Goal: Transaction & Acquisition: Purchase product/service

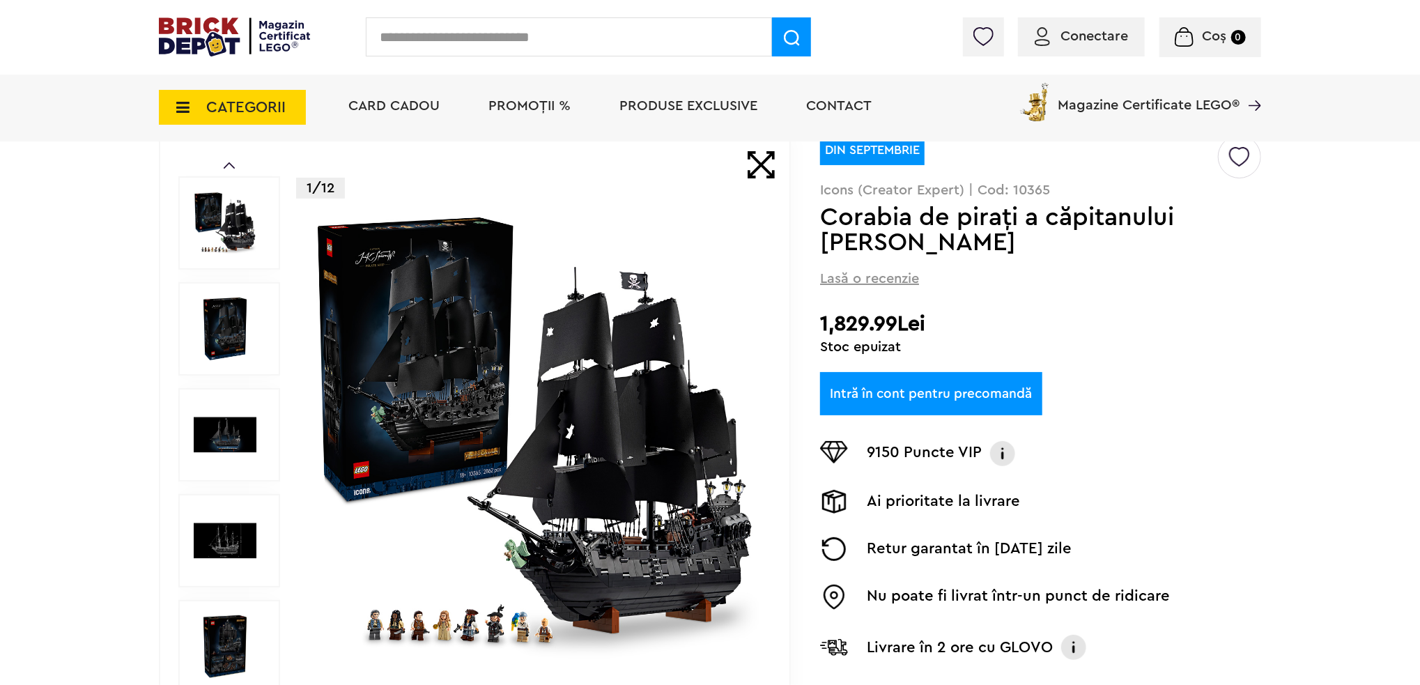
scroll to position [139, 0]
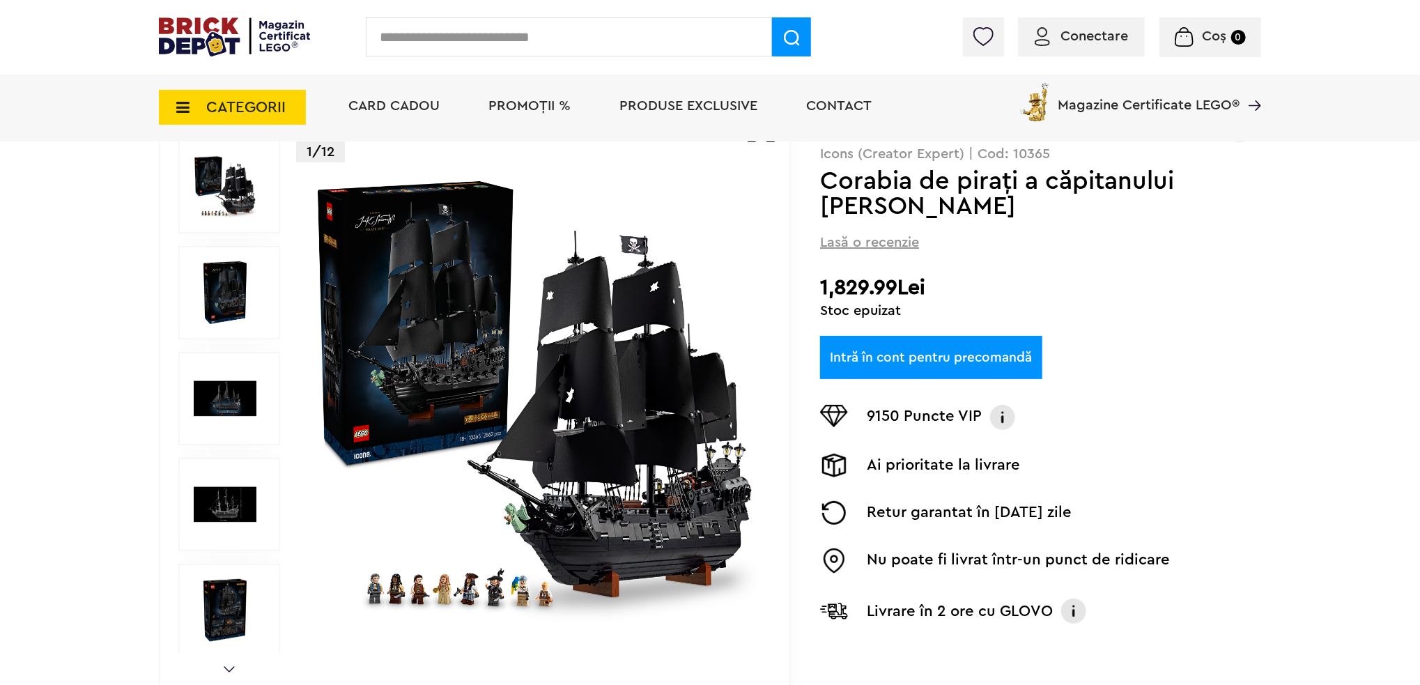
click at [553, 449] on img at bounding box center [535, 398] width 449 height 449
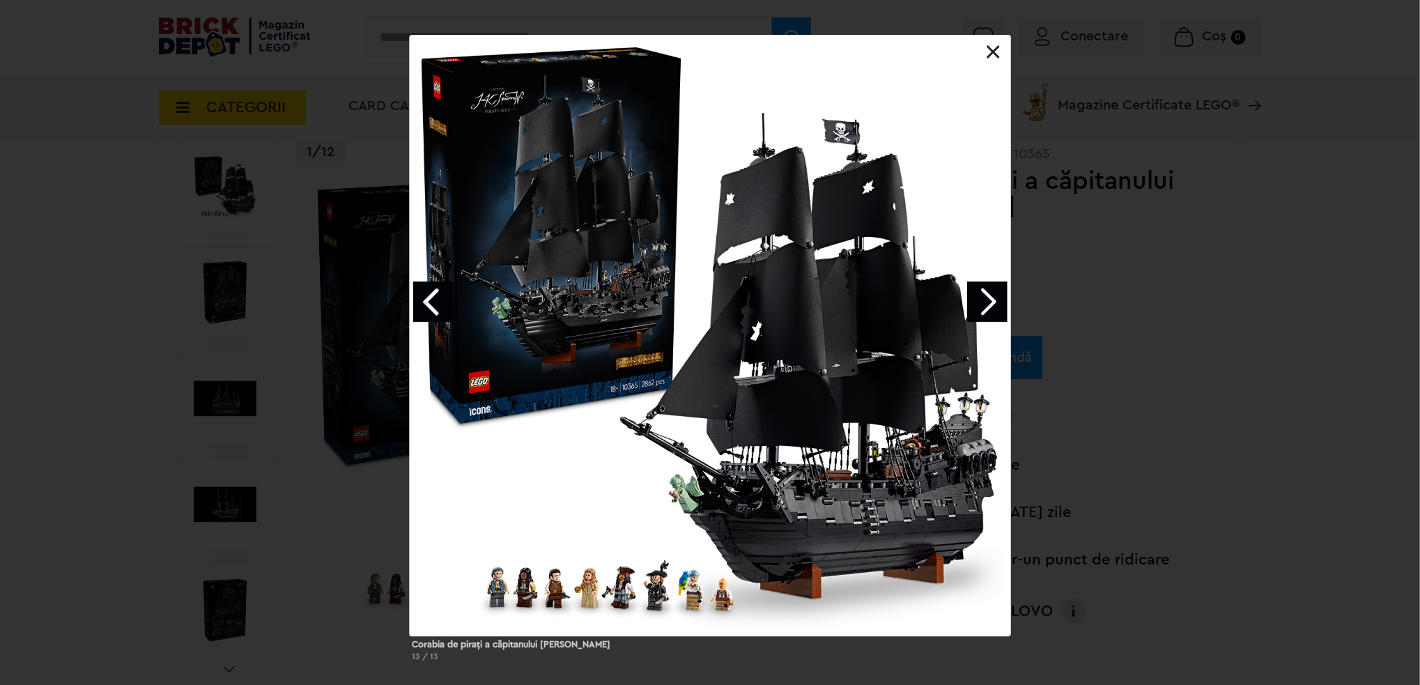
click at [994, 54] on link at bounding box center [994, 52] width 14 height 14
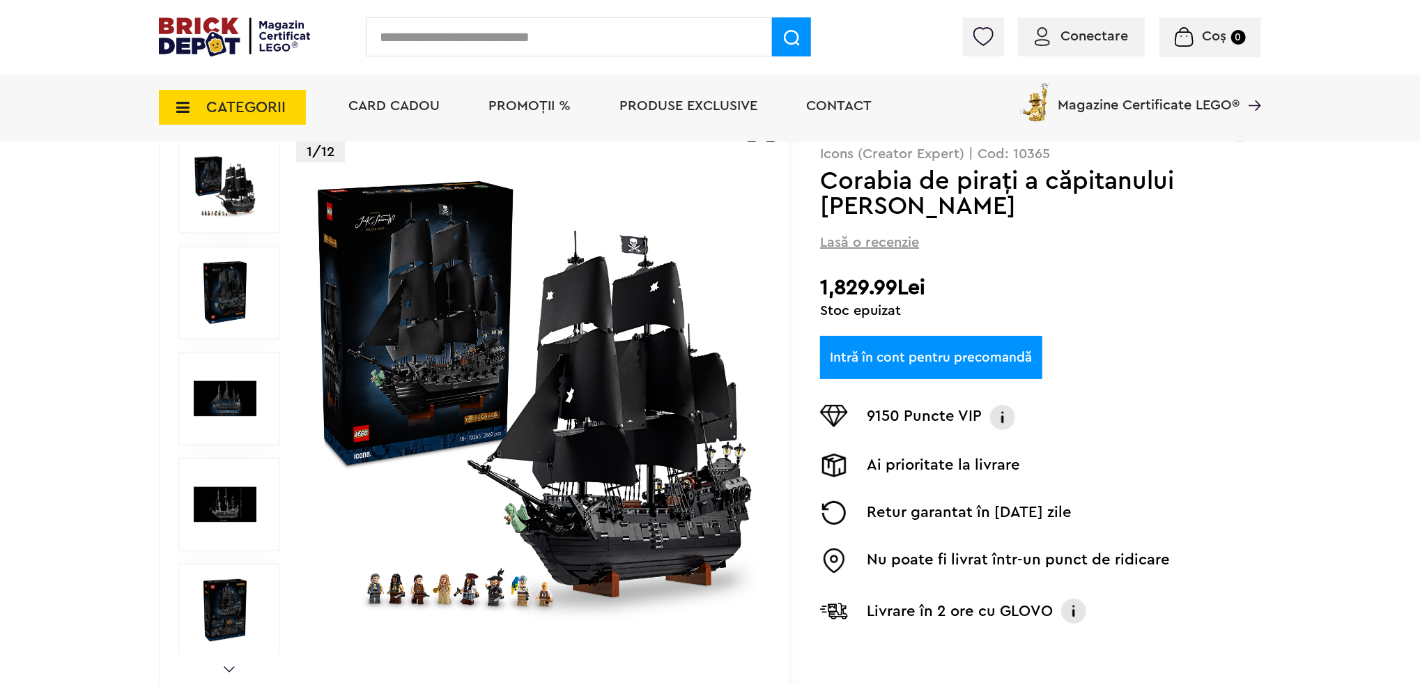
click at [495, 420] on img at bounding box center [535, 398] width 449 height 449
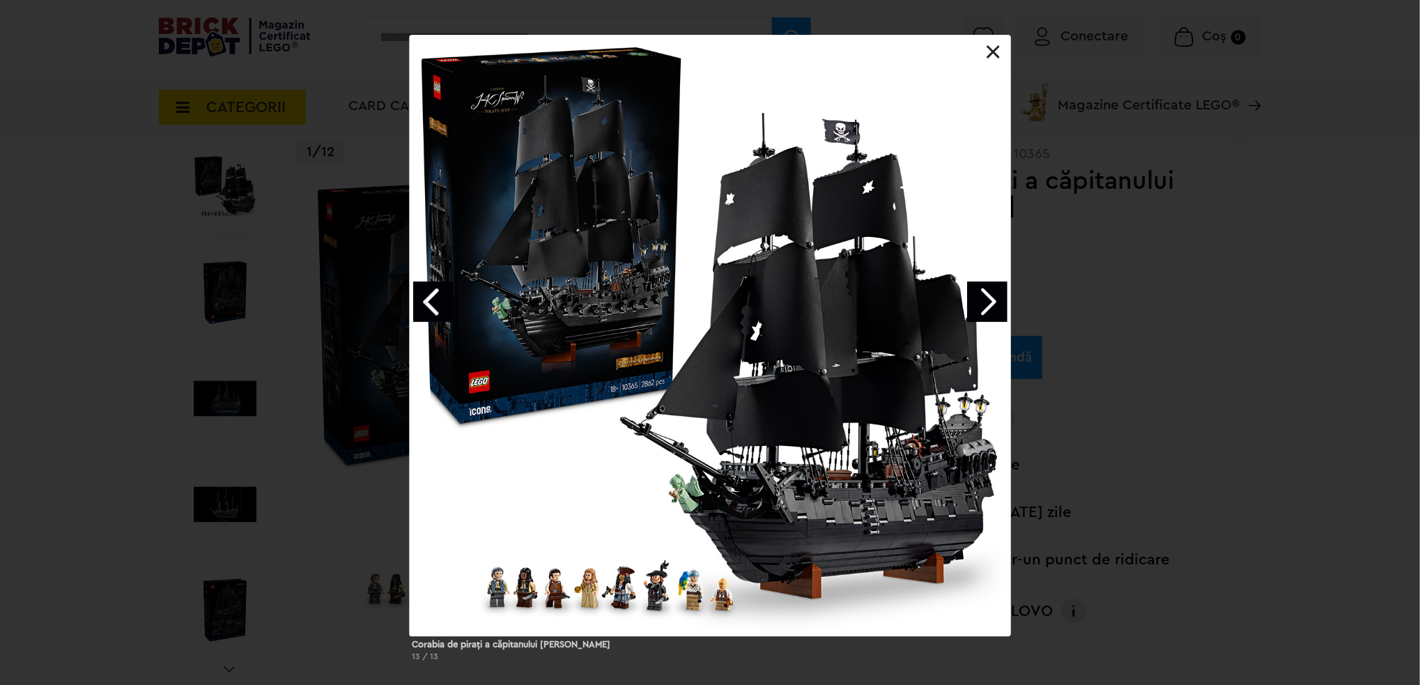
click at [992, 299] on link "Next image" at bounding box center [987, 301] width 40 height 40
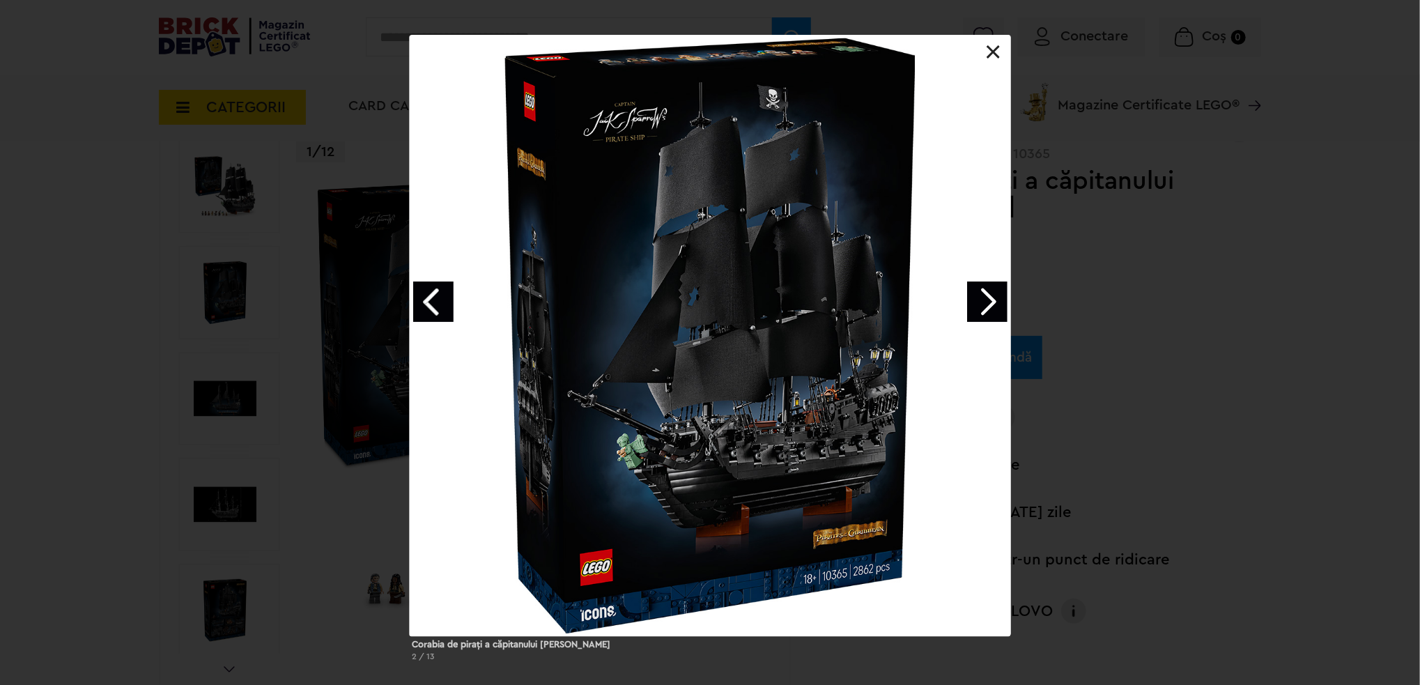
click at [992, 299] on link "Next image" at bounding box center [987, 301] width 40 height 40
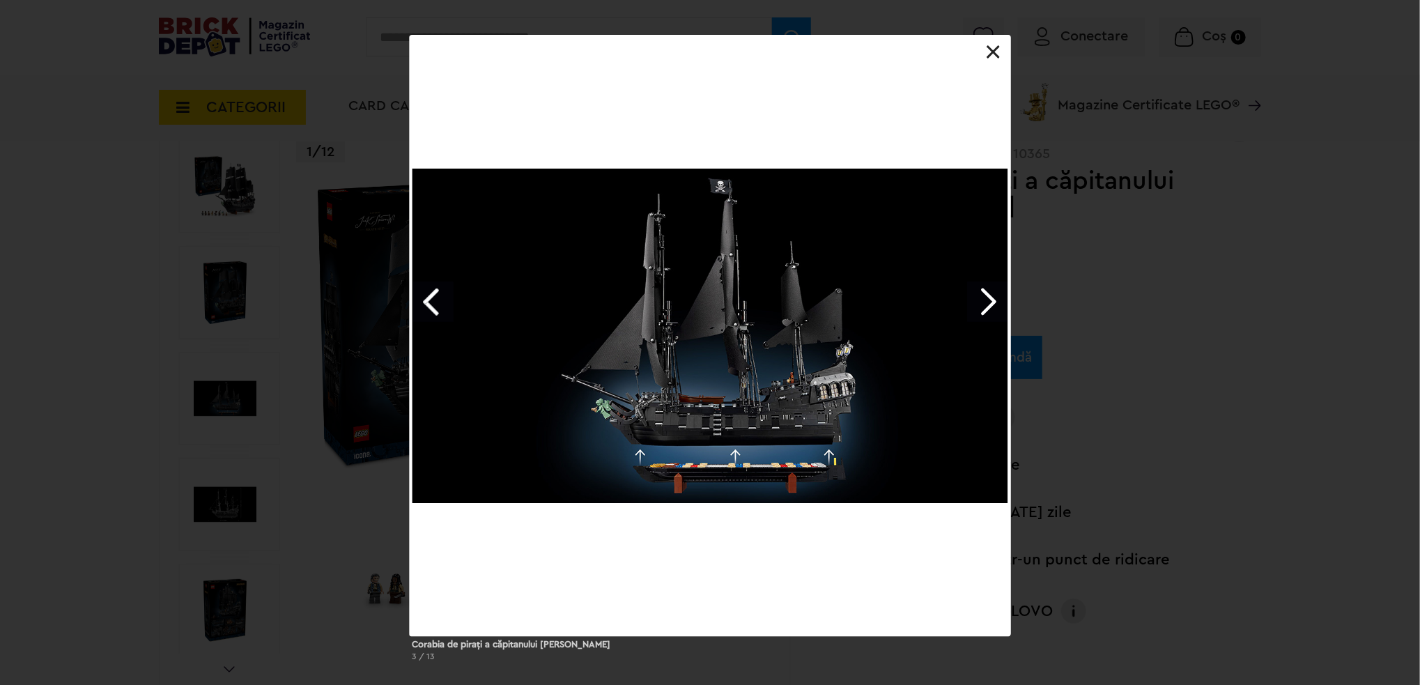
click at [996, 297] on link "Next image" at bounding box center [987, 301] width 40 height 40
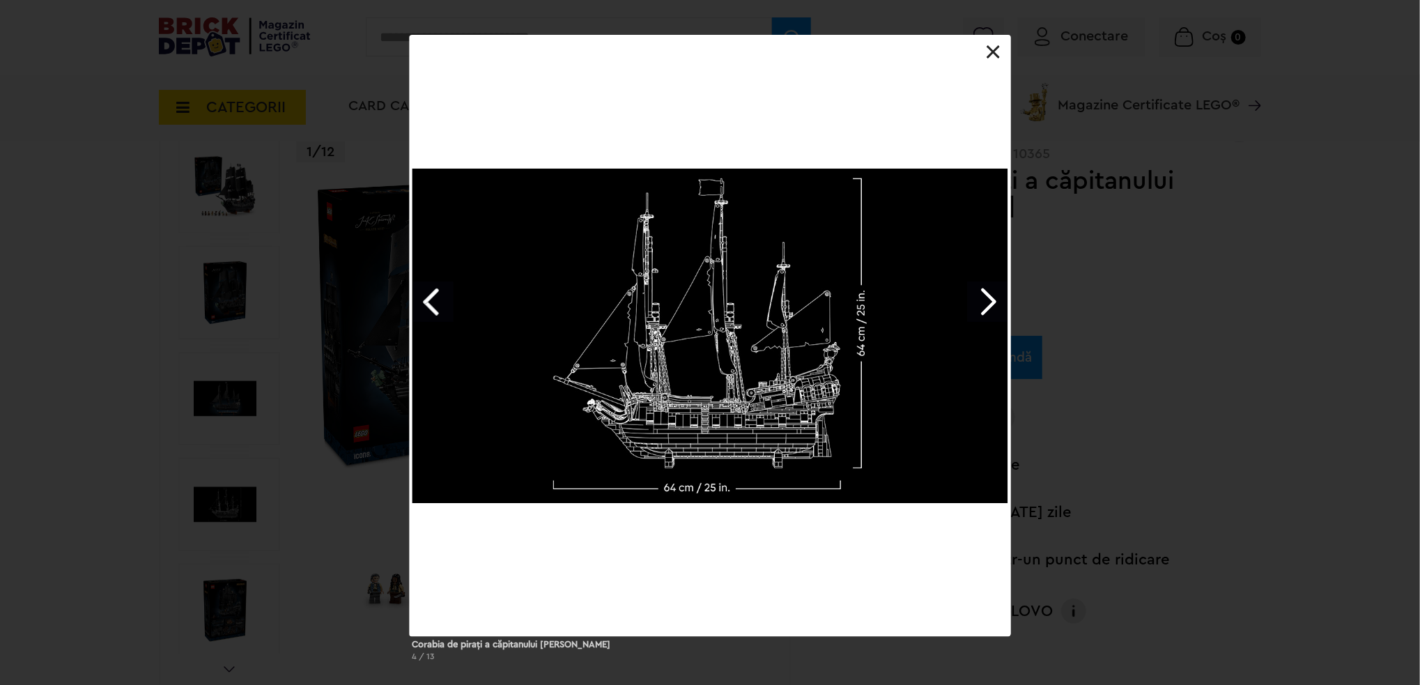
click at [996, 297] on link "Next image" at bounding box center [987, 301] width 40 height 40
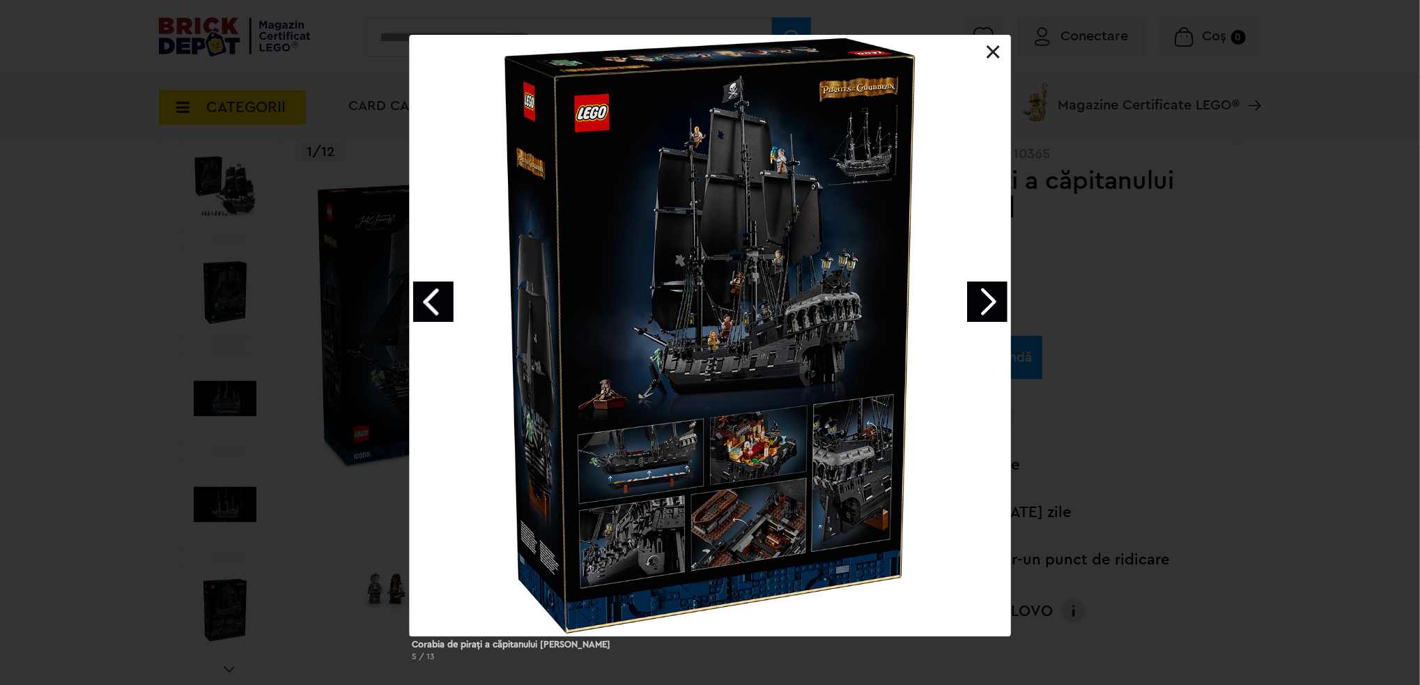
click at [660, 317] on div at bounding box center [710, 335] width 601 height 601
click at [991, 290] on link "Next image" at bounding box center [987, 301] width 40 height 40
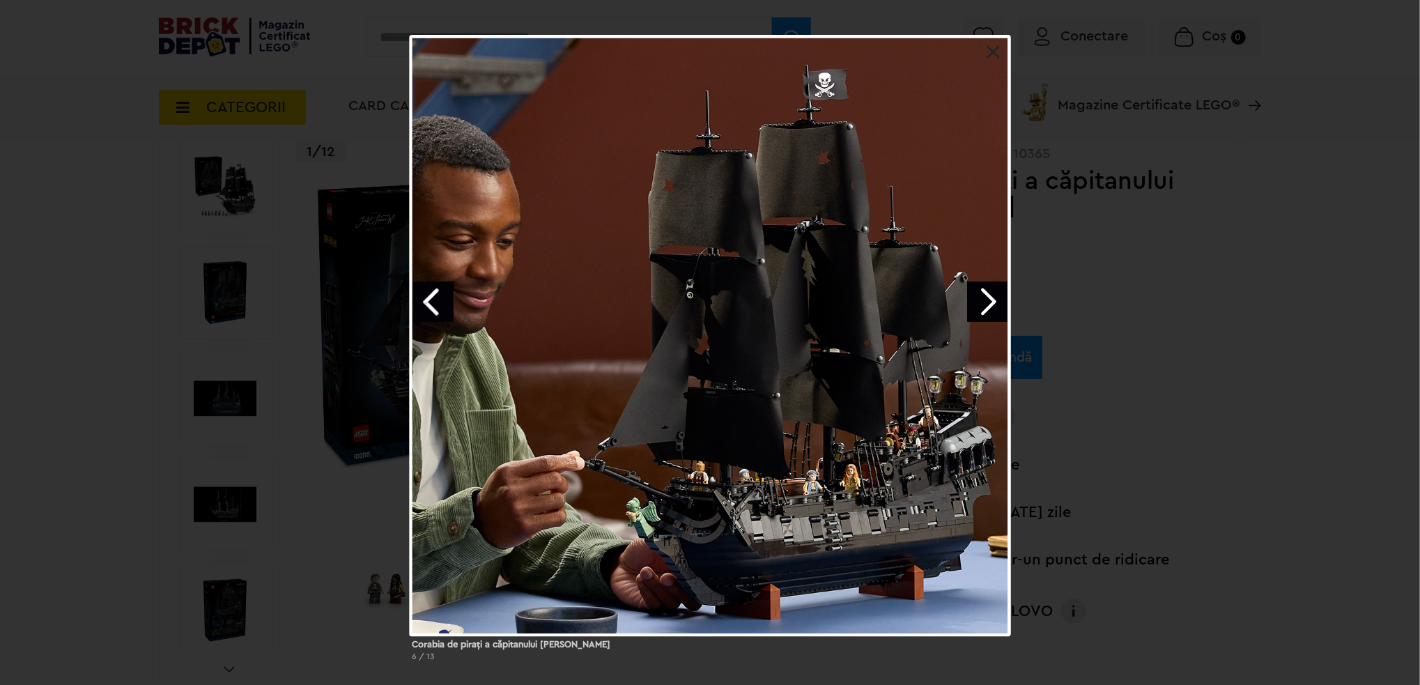
click at [976, 303] on link "Next image" at bounding box center [987, 301] width 40 height 40
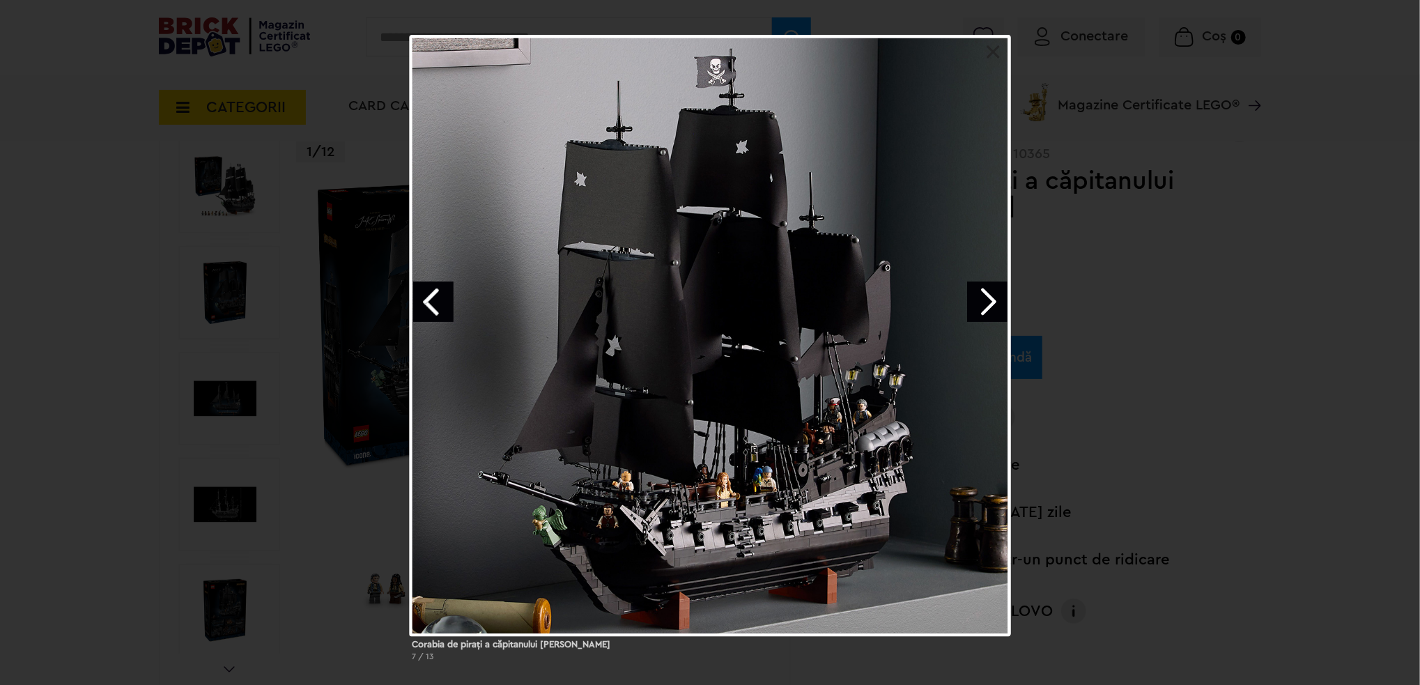
click at [353, 274] on div "Corabia de piraţi a căpitanului [PERSON_NAME] 7 / 13" at bounding box center [710, 354] width 1420 height 638
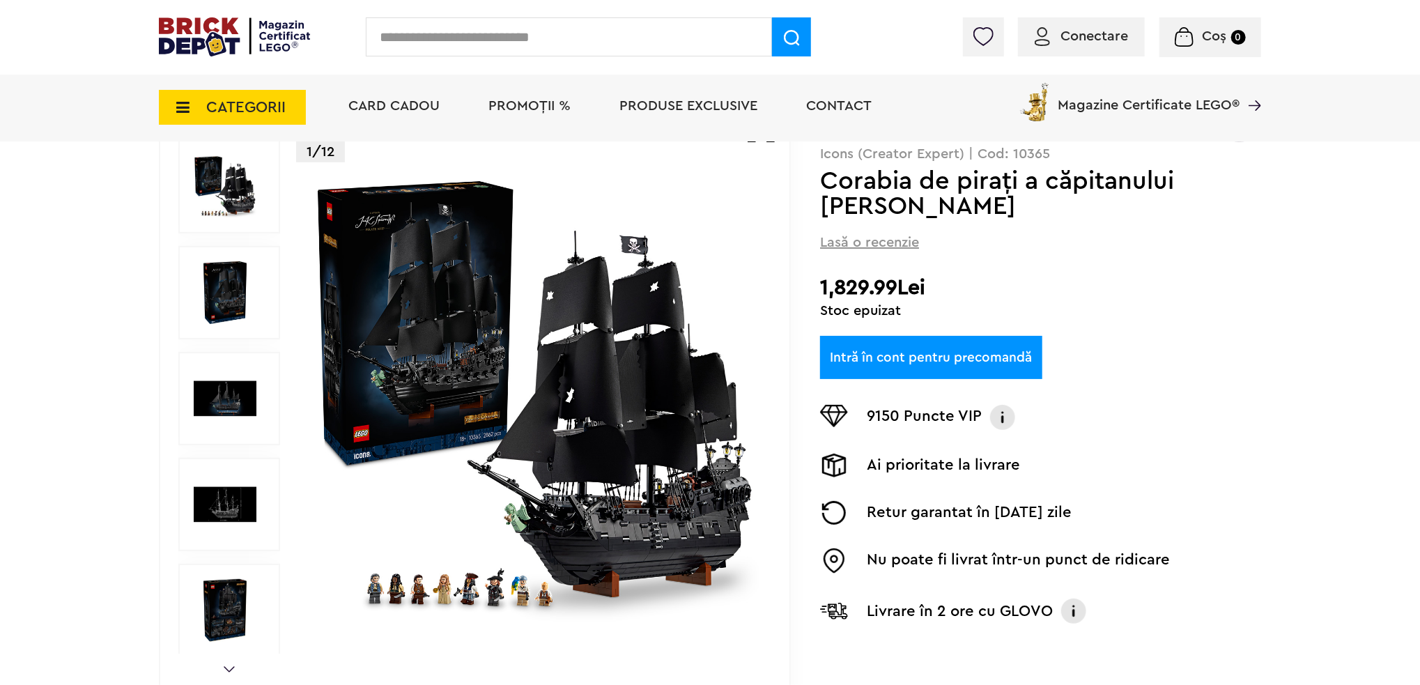
click at [237, 398] on img at bounding box center [225, 398] width 63 height 63
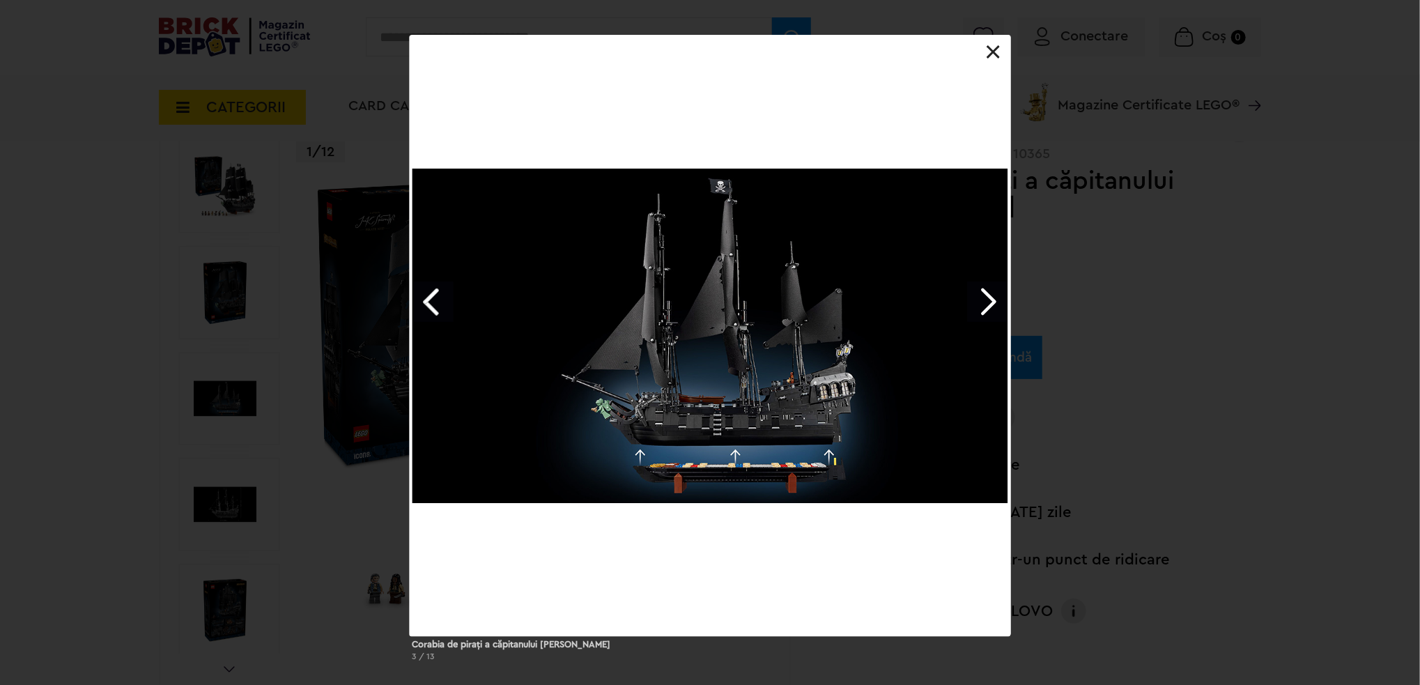
click at [976, 311] on link "Next image" at bounding box center [987, 301] width 40 height 40
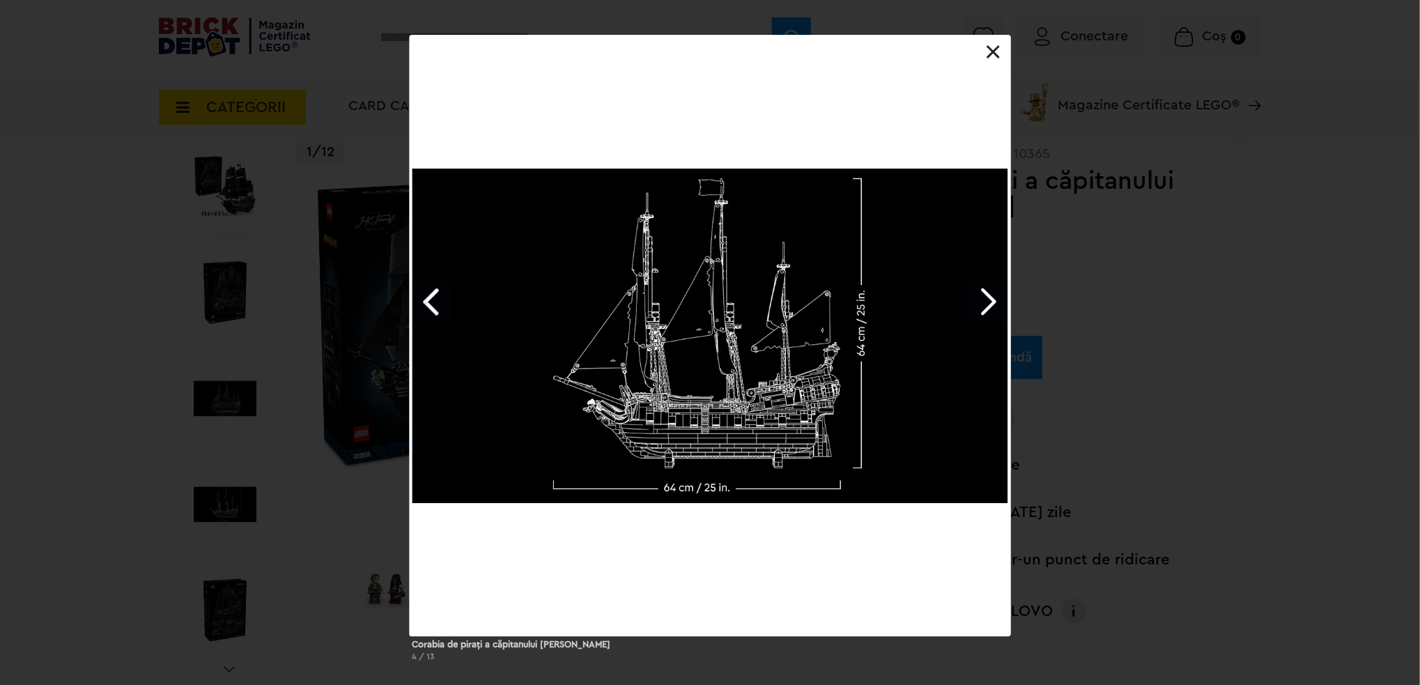
click at [989, 41] on div at bounding box center [710, 335] width 601 height 601
click at [989, 43] on div at bounding box center [710, 335] width 601 height 601
click at [989, 51] on link at bounding box center [994, 52] width 14 height 14
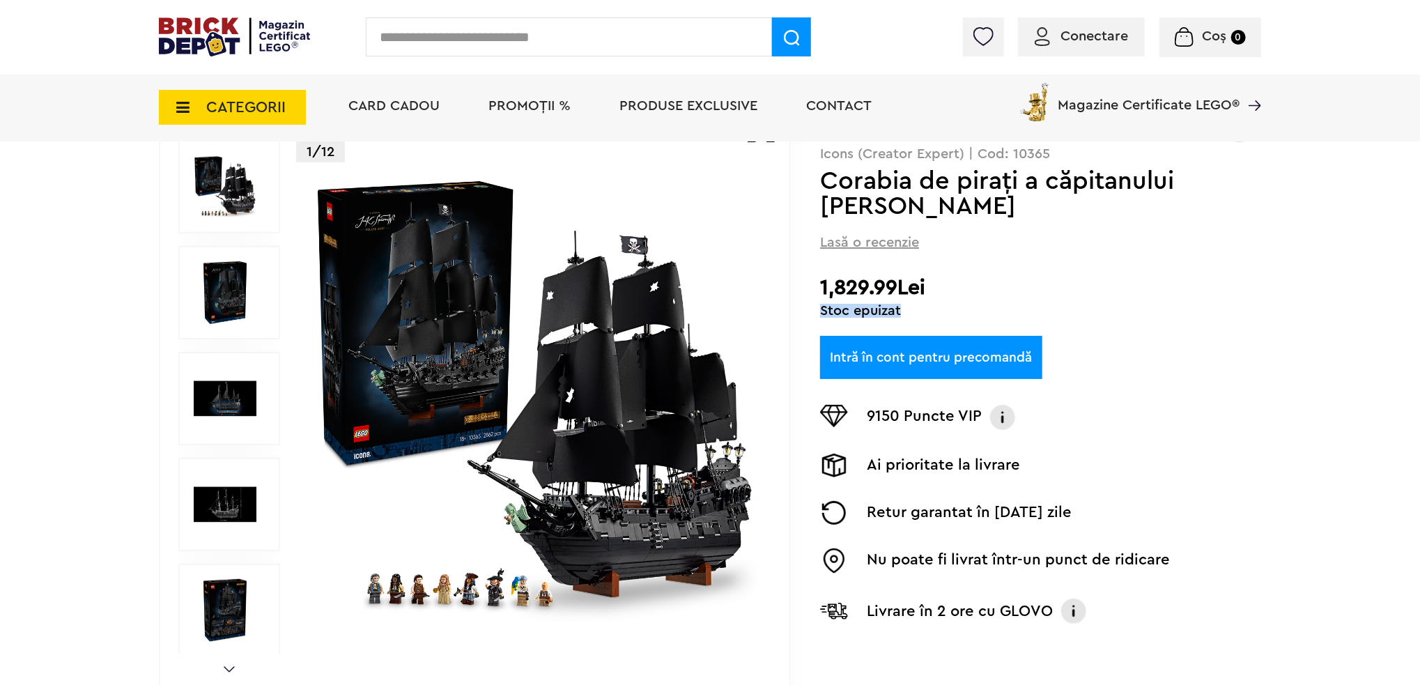
drag, startPoint x: 821, startPoint y: 309, endPoint x: 1007, endPoint y: 323, distance: 186.5
click at [1006, 317] on div "Stoc epuizat" at bounding box center [1040, 311] width 441 height 14
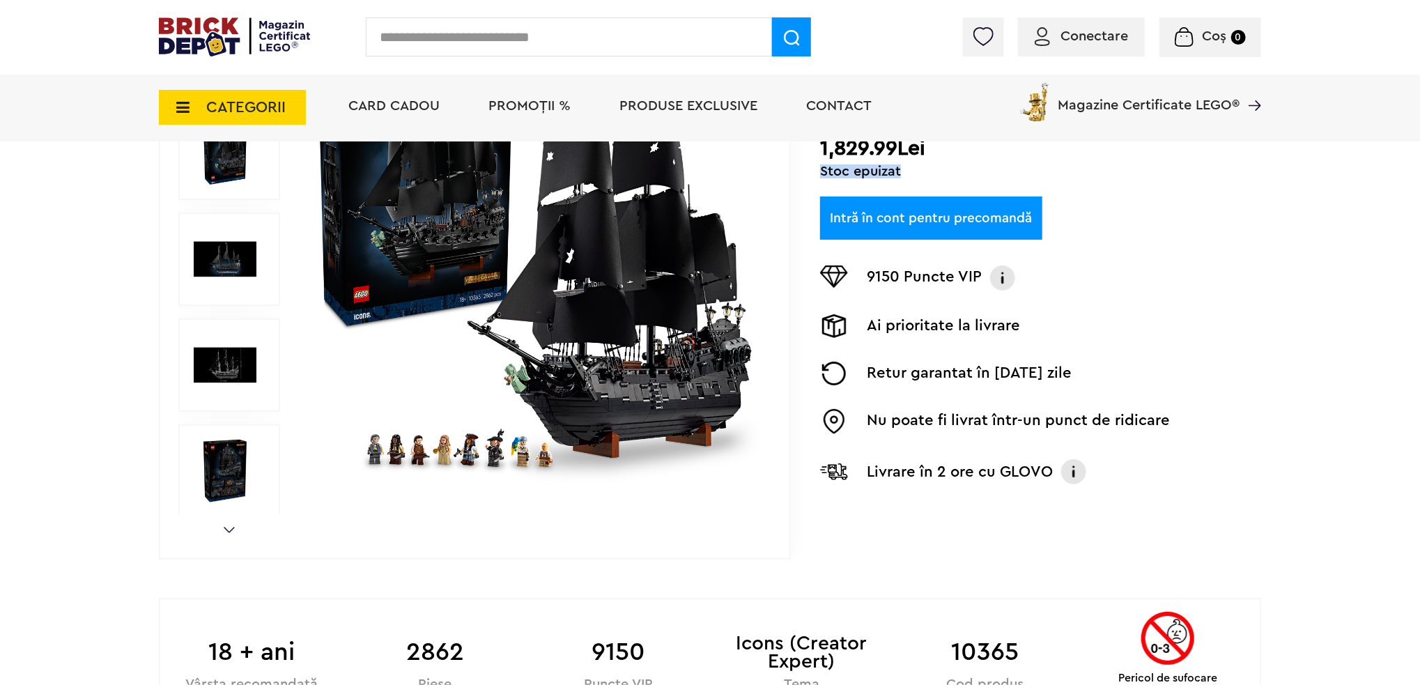
scroll to position [0, 0]
